Goal: Check status

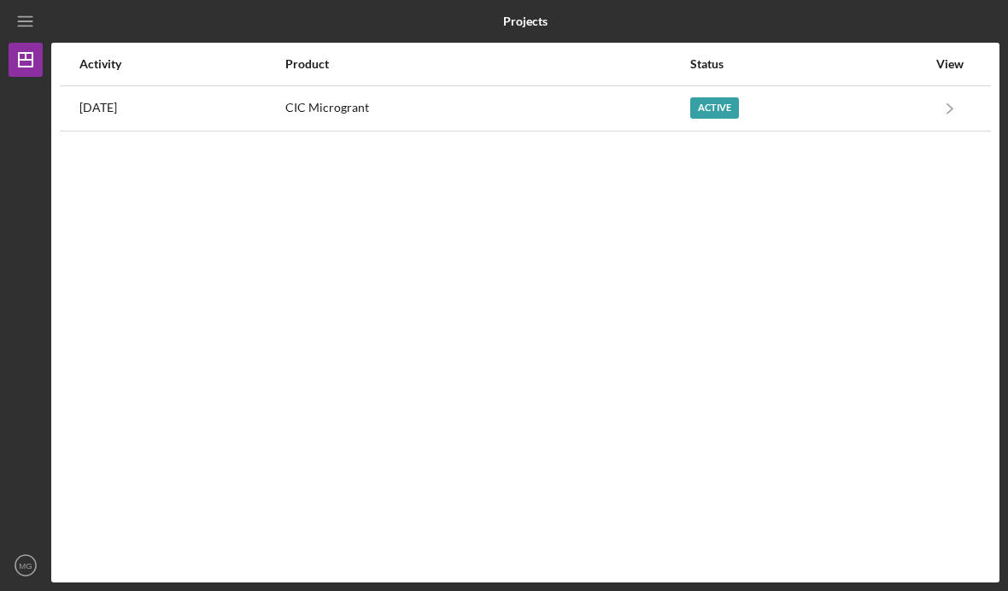
click at [739, 106] on div "Active" at bounding box center [714, 107] width 49 height 21
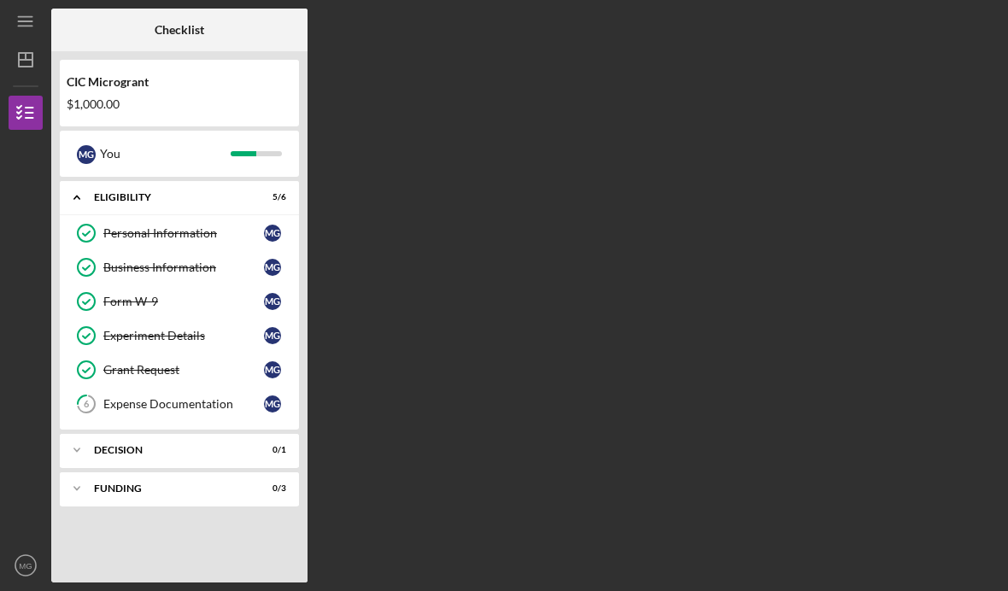
click at [102, 464] on div "Icon/Expander Decision 0 / 1" at bounding box center [179, 450] width 239 height 34
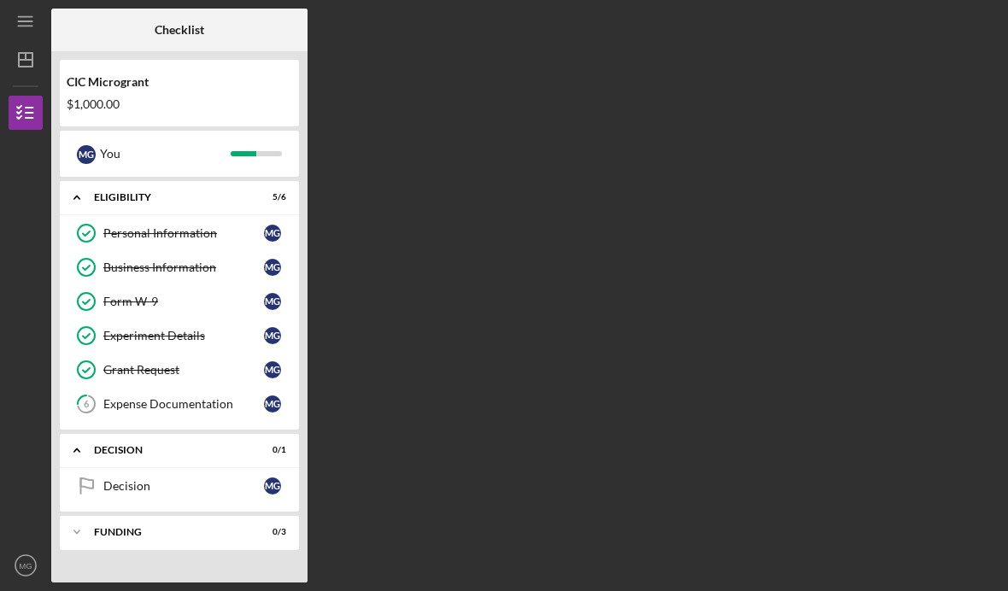
click at [183, 492] on div "Decision" at bounding box center [183, 486] width 161 height 14
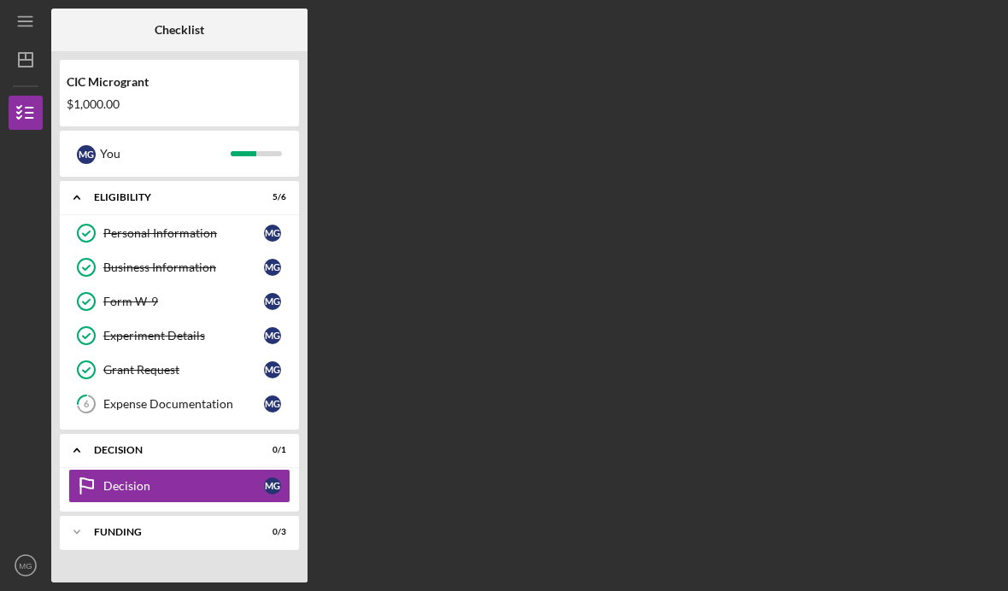
scroll to position [60, 0]
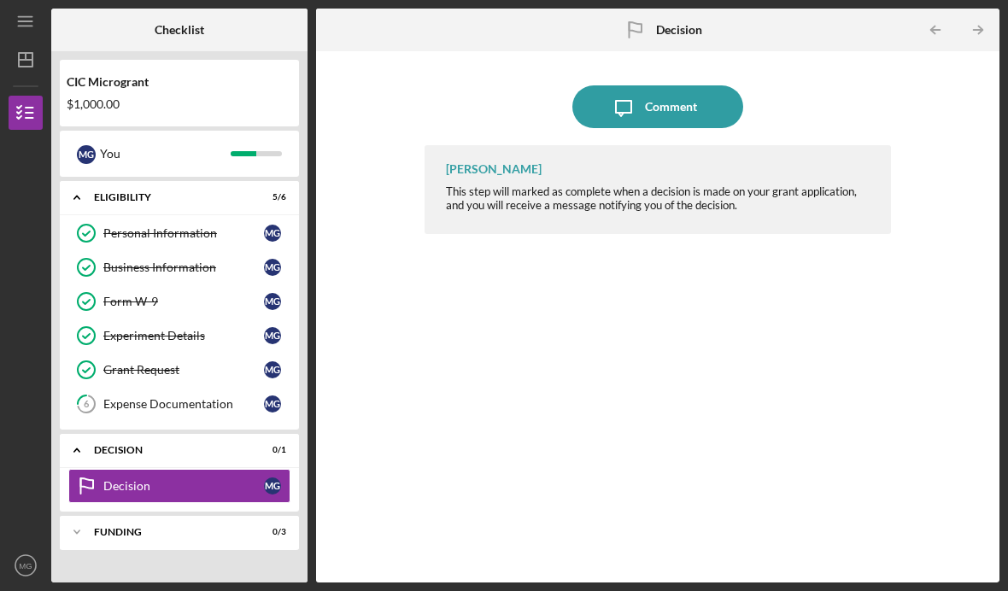
click at [179, 527] on div "FUNDING" at bounding box center [169, 532] width 150 height 10
